Goal: Communication & Community: Answer question/provide support

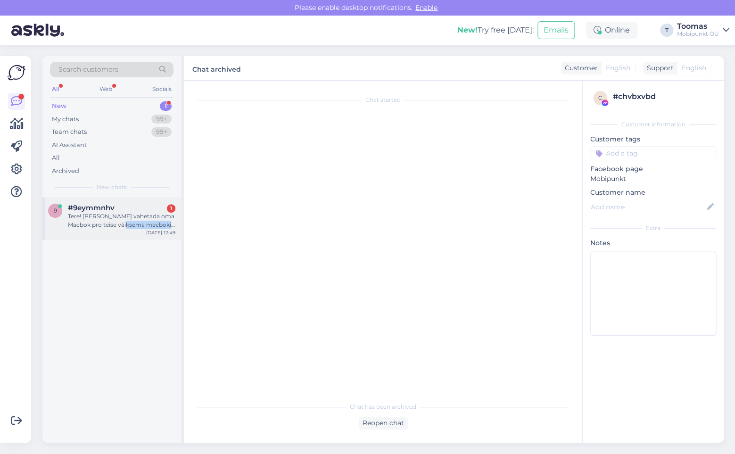
click at [123, 229] on div "9 #9eymmnhv 1 Tere! [PERSON_NAME] vahetada oma Macbok pro teise väiksema macbok…" at bounding box center [111, 218] width 139 height 42
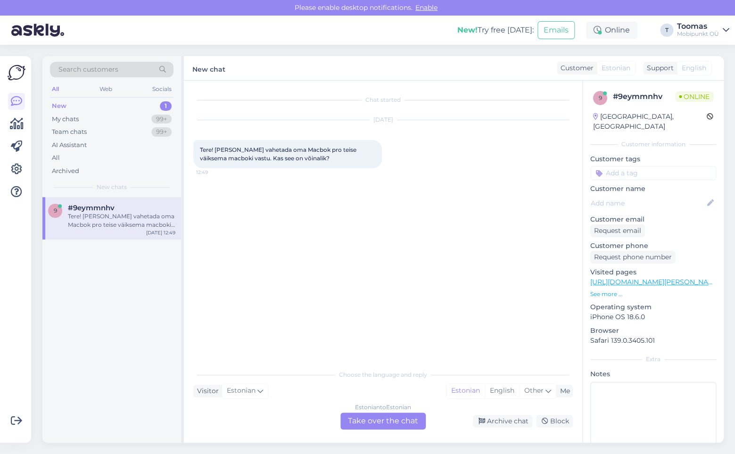
click at [367, 419] on div "Estonian to Estonian Take over the chat" at bounding box center [382, 420] width 85 height 17
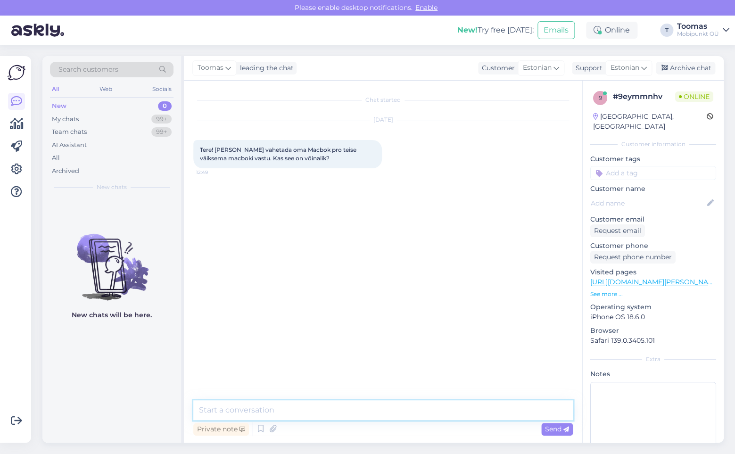
click at [293, 401] on textarea at bounding box center [382, 410] width 379 height 20
type textarea "Tere!"
type textarea "Ikka on võimalik"
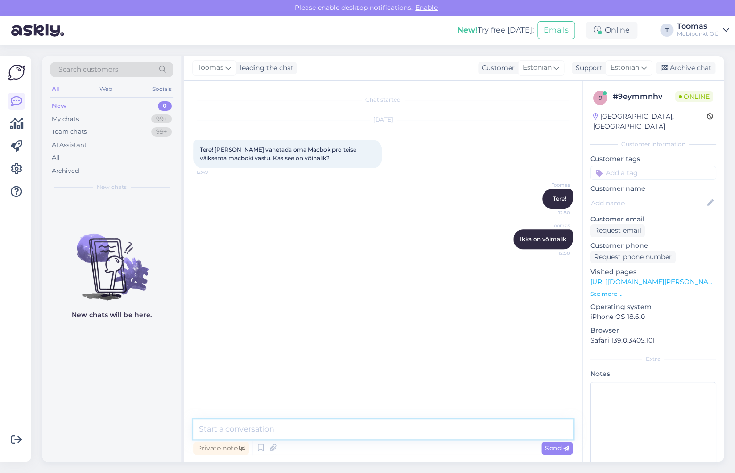
click at [308, 426] on textarea at bounding box center [382, 429] width 379 height 20
type textarea "Kas saaksite täpsustada milline arvuti Teil momendil on ning millist asemele os…"
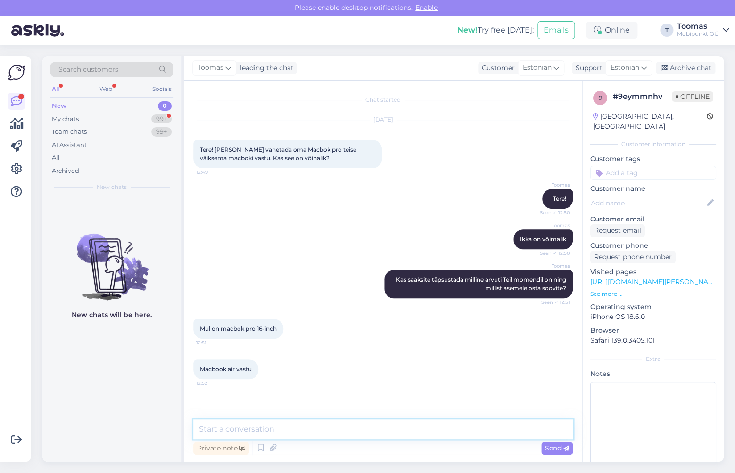
click at [295, 424] on textarea at bounding box center [382, 429] width 379 height 20
click at [671, 278] on link "[URL][DOMAIN_NAME][PERSON_NAME]" at bounding box center [655, 282] width 130 height 8
click at [279, 437] on textarea at bounding box center [382, 429] width 379 height 20
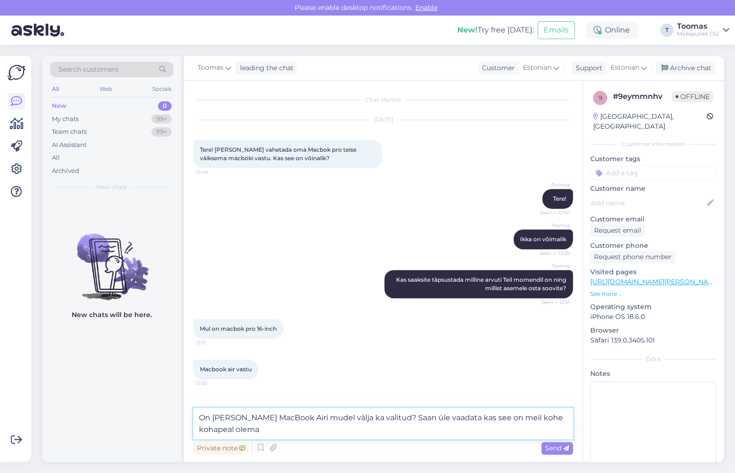
type textarea "On [PERSON_NAME] MacBook Airi mudel välja ka valitud? Saan üle vaadata kas see …"
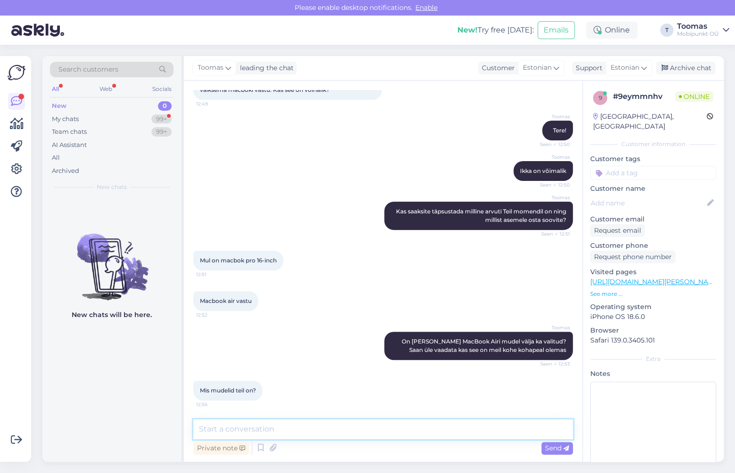
scroll to position [117, 0]
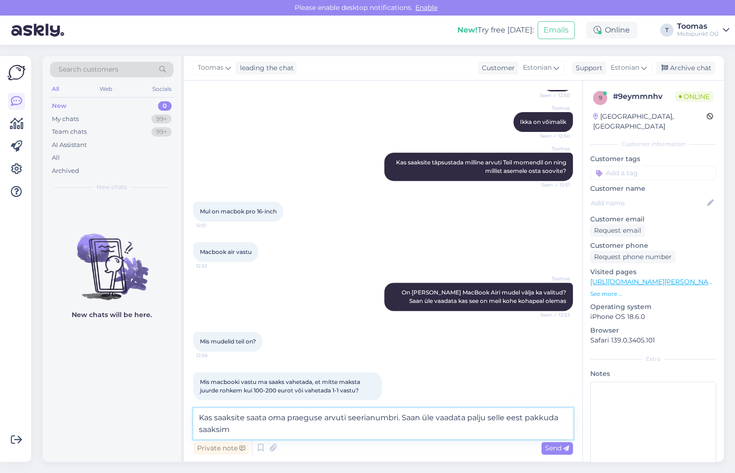
type textarea "Kas saaksite saata oma praeguse arvuti seerianumbri. Saan üle vaadata palju sel…"
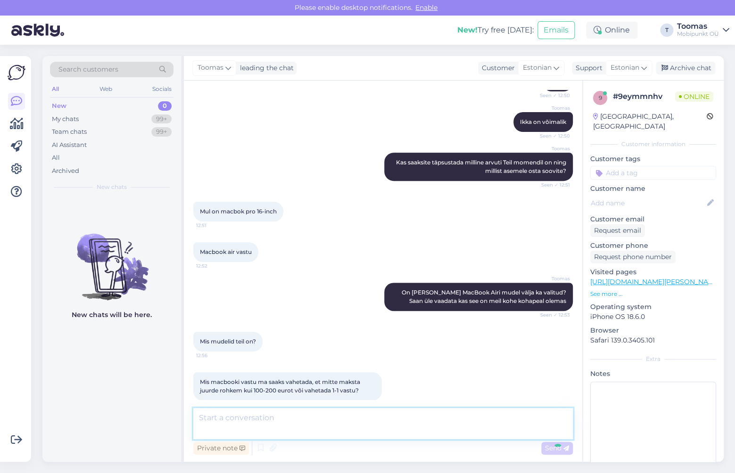
scroll to position [166, 0]
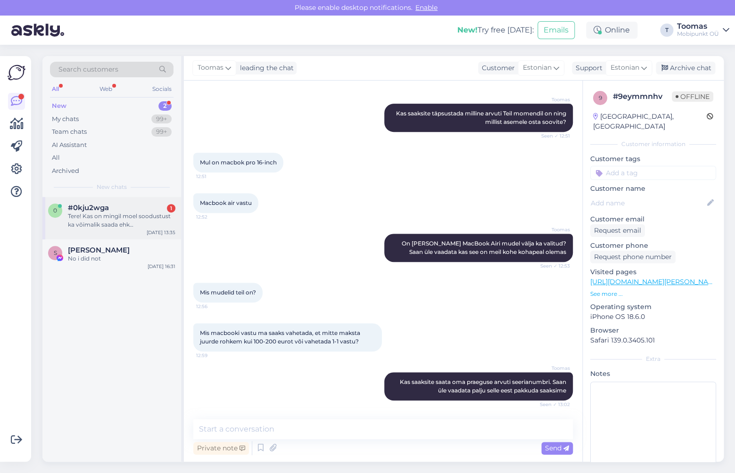
click at [133, 234] on div "0 #0kju2wga 1 Tere! Kas on mingil moel soodustust ka võimalik saada ehk [PERSON…" at bounding box center [111, 218] width 139 height 42
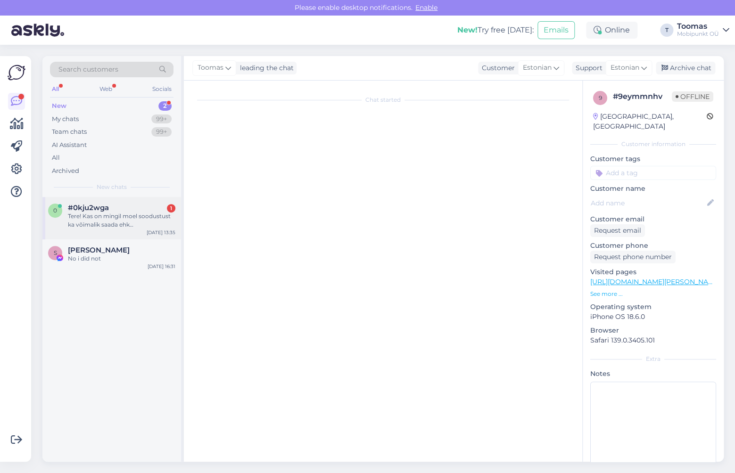
scroll to position [0, 0]
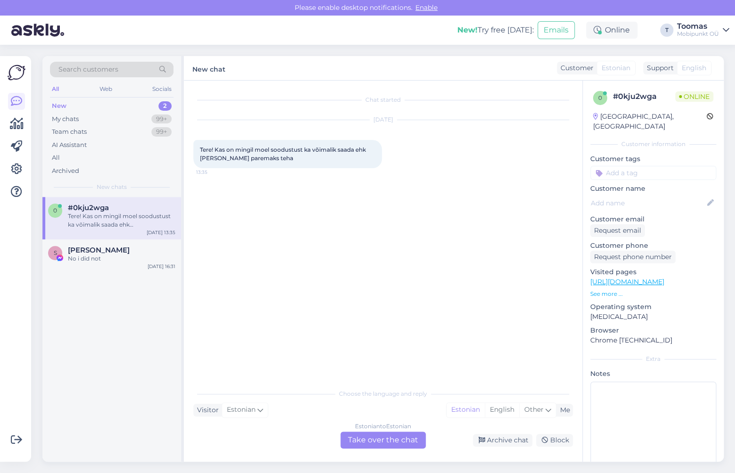
click at [664, 278] on link "[URL][DOMAIN_NAME]" at bounding box center [627, 282] width 74 height 8
click at [381, 438] on div "Estonian to Estonian Take over the chat" at bounding box center [382, 440] width 85 height 17
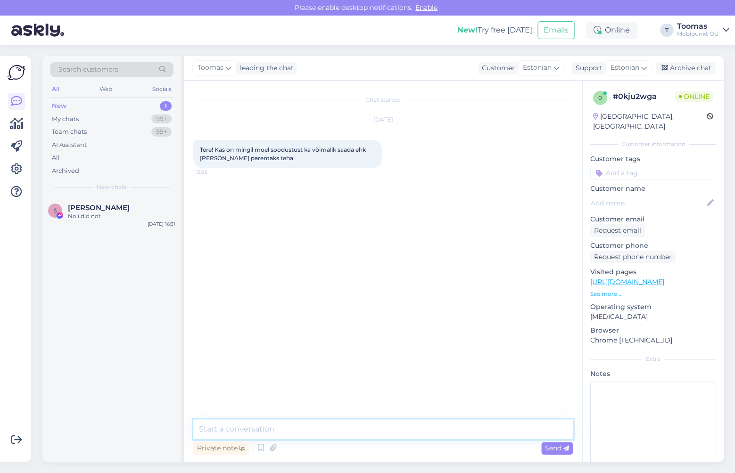
click at [383, 434] on textarea at bounding box center [382, 429] width 379 height 20
type textarea "Tere. Kas saaksite täpsustada millisest tootest jutt on?"
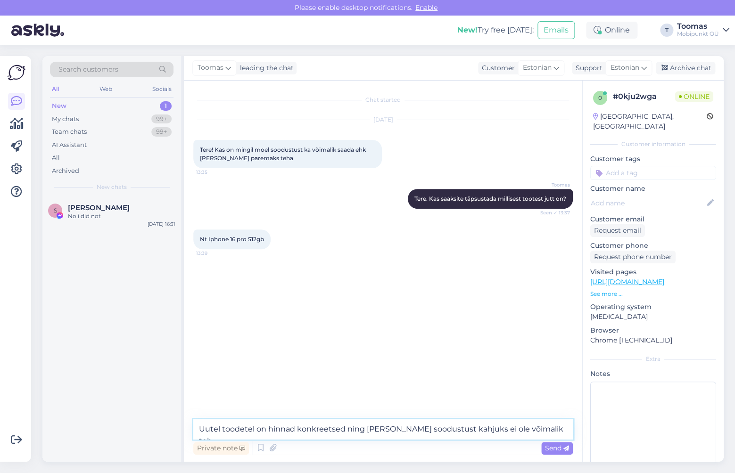
type textarea "Uutel toodetel on hinnad konkreetsed ning [PERSON_NAME] soodustust kahjuks ei o…"
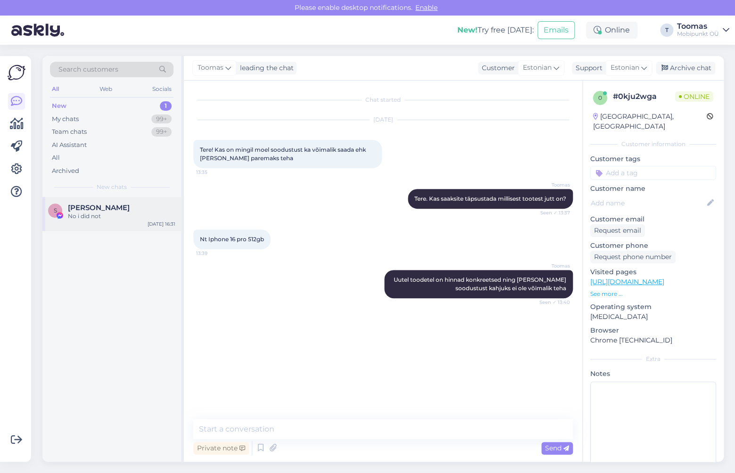
click at [108, 216] on div "No i did not" at bounding box center [121, 216] width 107 height 8
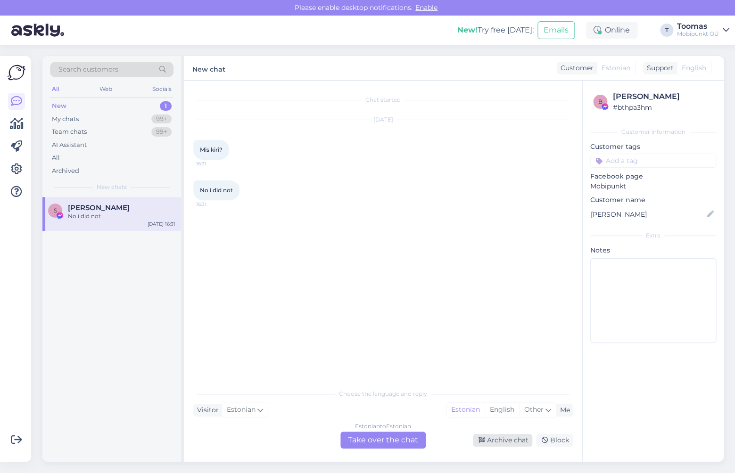
click at [512, 441] on div "Archive chat" at bounding box center [502, 440] width 59 height 13
